Goal: Transaction & Acquisition: Purchase product/service

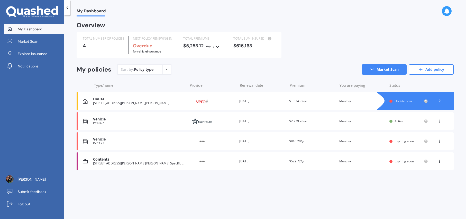
click at [185, 123] on div "Vehicle PCF867 Provider Renewal date [DATE] Premium $2,279.28/yr You are paying…" at bounding box center [265, 121] width 377 height 18
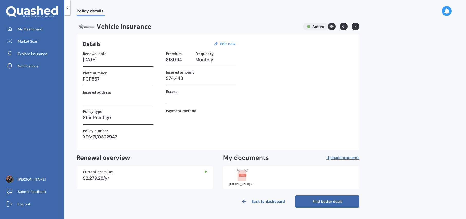
click at [176, 100] on h3 at bounding box center [201, 98] width 71 height 8
click at [186, 99] on h3 at bounding box center [201, 98] width 71 height 8
click at [186, 102] on div "Excess" at bounding box center [201, 96] width 71 height 15
click at [226, 42] on u "Edit now" at bounding box center [227, 43] width 15 height 5
select select "24"
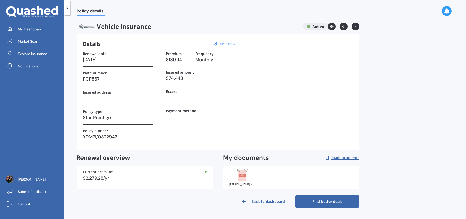
select select "03"
select select "2026"
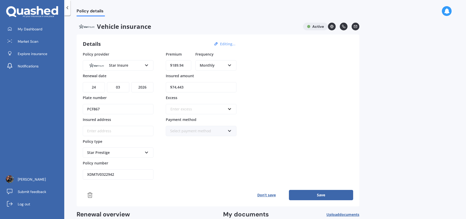
click at [185, 110] on div "Enter excess" at bounding box center [197, 109] width 55 height 6
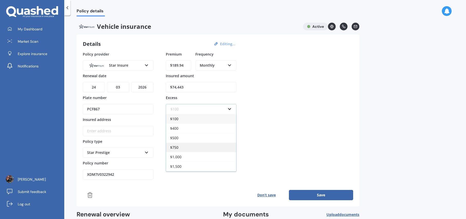
click at [178, 146] on span "$750" at bounding box center [174, 147] width 8 height 5
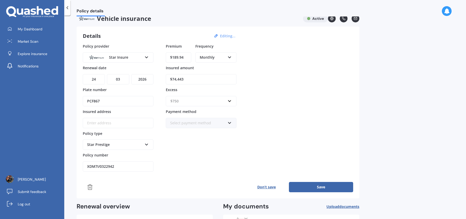
scroll to position [9, 0]
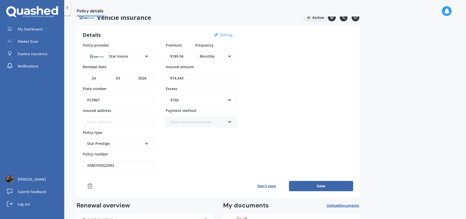
click at [115, 117] on input "Insured address" at bounding box center [118, 122] width 71 height 10
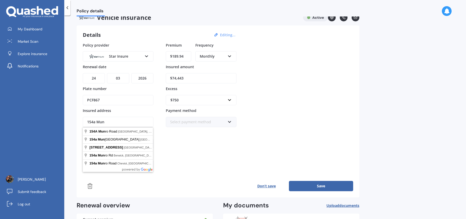
type input "[STREET_ADDRESS][PERSON_NAME]"
click at [169, 147] on div "Premium $189.94 Frequency Monthly Yearly Six-Monthly Quarterly Monthly Fortnigh…" at bounding box center [201, 106] width 71 height 128
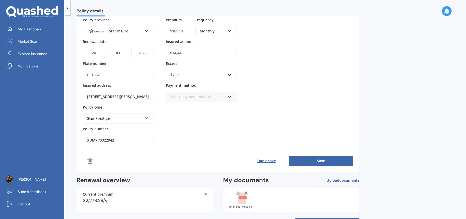
scroll to position [35, 0]
click at [325, 160] on button "Save" at bounding box center [321, 160] width 64 height 10
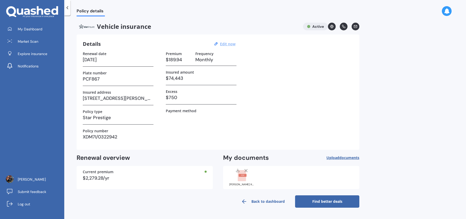
click at [322, 200] on link "Find better deals" at bounding box center [327, 201] width 64 height 12
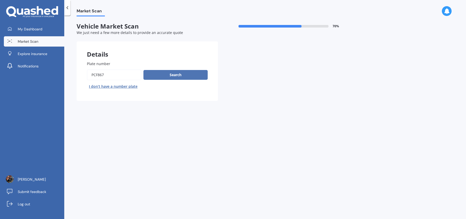
click at [189, 75] on button "Search" at bounding box center [175, 75] width 64 height 10
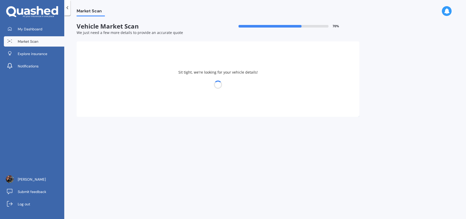
select select "TESLA"
select select "3"
select select "15"
select select "03"
select select "1977"
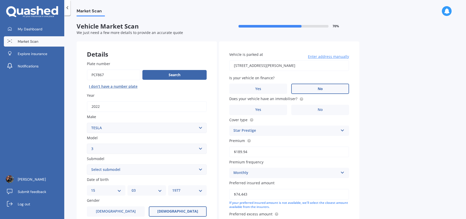
click at [330, 89] on label "No" at bounding box center [320, 89] width 58 height 10
click at [0, 0] on input "No" at bounding box center [0, 0] width 0 height 0
click at [255, 109] on label "Yes" at bounding box center [258, 110] width 58 height 10
click at [0, 0] on input "Yes" at bounding box center [0, 0] width 0 height 0
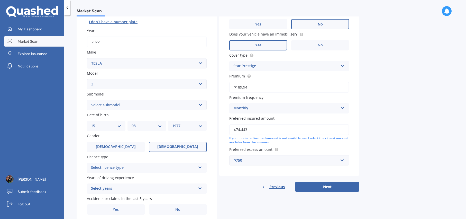
scroll to position [84, 0]
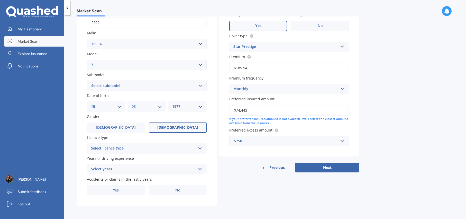
click at [124, 168] on div "Select years" at bounding box center [143, 169] width 105 height 6
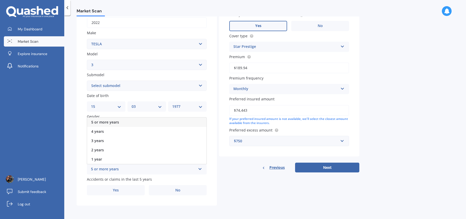
click at [140, 118] on div "5 or more years" at bounding box center [146, 121] width 119 height 9
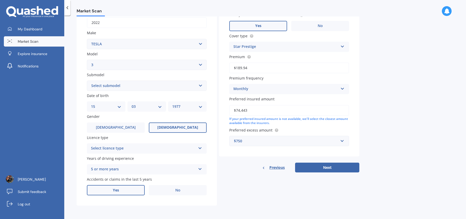
click at [122, 188] on label "Yes" at bounding box center [116, 190] width 58 height 10
click at [0, 0] on input "Yes" at bounding box center [0, 0] width 0 height 0
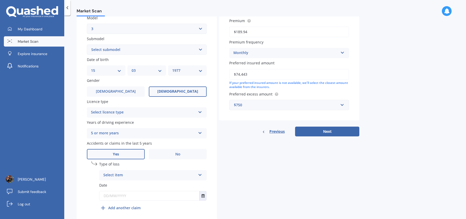
scroll to position [121, 0]
click at [126, 172] on div "Select item" at bounding box center [149, 174] width 93 height 6
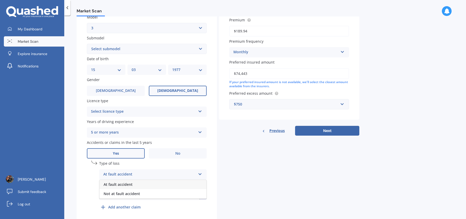
click at [136, 183] on div "At fault accident" at bounding box center [152, 184] width 107 height 9
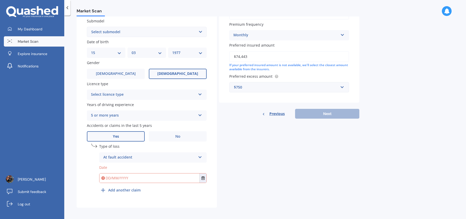
scroll to position [138, 0]
click at [134, 177] on input "text" at bounding box center [149, 177] width 100 height 9
type input "0"
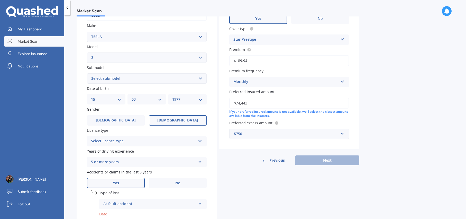
scroll to position [140, 0]
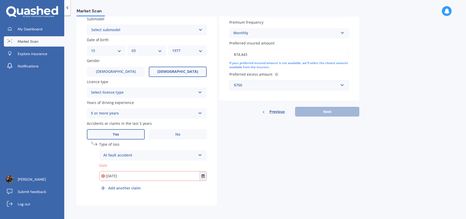
type input "[DATE]"
click at [128, 167] on label "Date" at bounding box center [152, 164] width 107 height 5
click at [325, 112] on button "Next" at bounding box center [327, 112] width 64 height 10
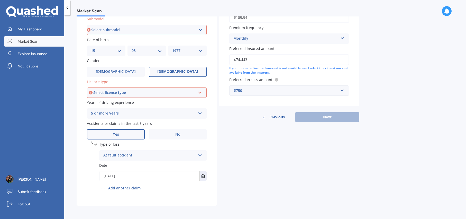
scroll to position [139, 0]
click at [169, 91] on div "Select licence type" at bounding box center [144, 93] width 102 height 6
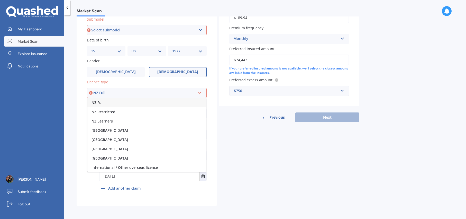
click at [123, 103] on div "NZ Full" at bounding box center [146, 102] width 119 height 9
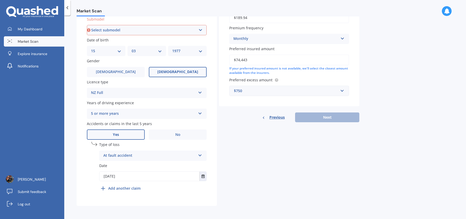
click at [106, 30] on select "Select submodel EV" at bounding box center [147, 30] width 120 height 10
select select "EV"
click at [87, 25] on select "Select submodel EV" at bounding box center [147, 30] width 120 height 10
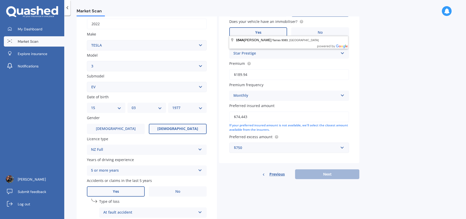
scroll to position [0, 0]
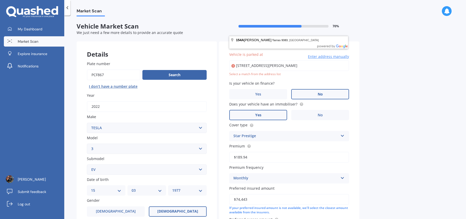
click at [298, 67] on input "[STREET_ADDRESS][PERSON_NAME]" at bounding box center [289, 65] width 120 height 11
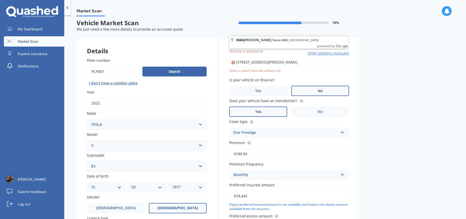
click at [246, 64] on input "[STREET_ADDRESS][PERSON_NAME]" at bounding box center [289, 62] width 120 height 11
click at [266, 62] on input "[STREET_ADDRESS][PERSON_NAME]" at bounding box center [289, 62] width 120 height 11
type input "[STREET_ADDRESS][PERSON_NAME][PERSON_NAME]"
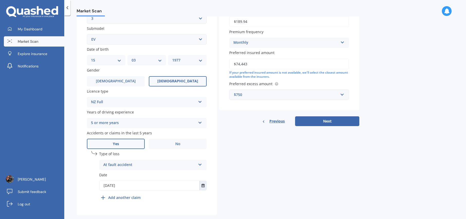
scroll to position [140, 0]
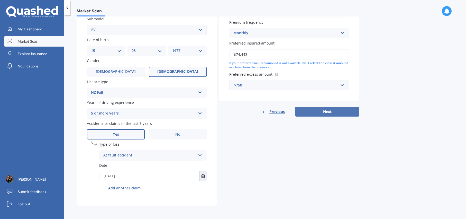
click at [329, 113] on button "Next" at bounding box center [327, 112] width 64 height 10
select select "15"
select select "03"
select select "1977"
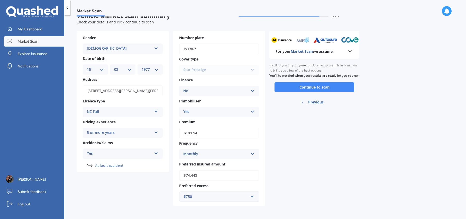
scroll to position [0, 0]
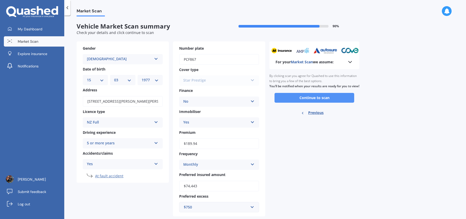
click at [325, 101] on button "Continue to scan" at bounding box center [314, 98] width 80 height 10
